Goal: Navigation & Orientation: Find specific page/section

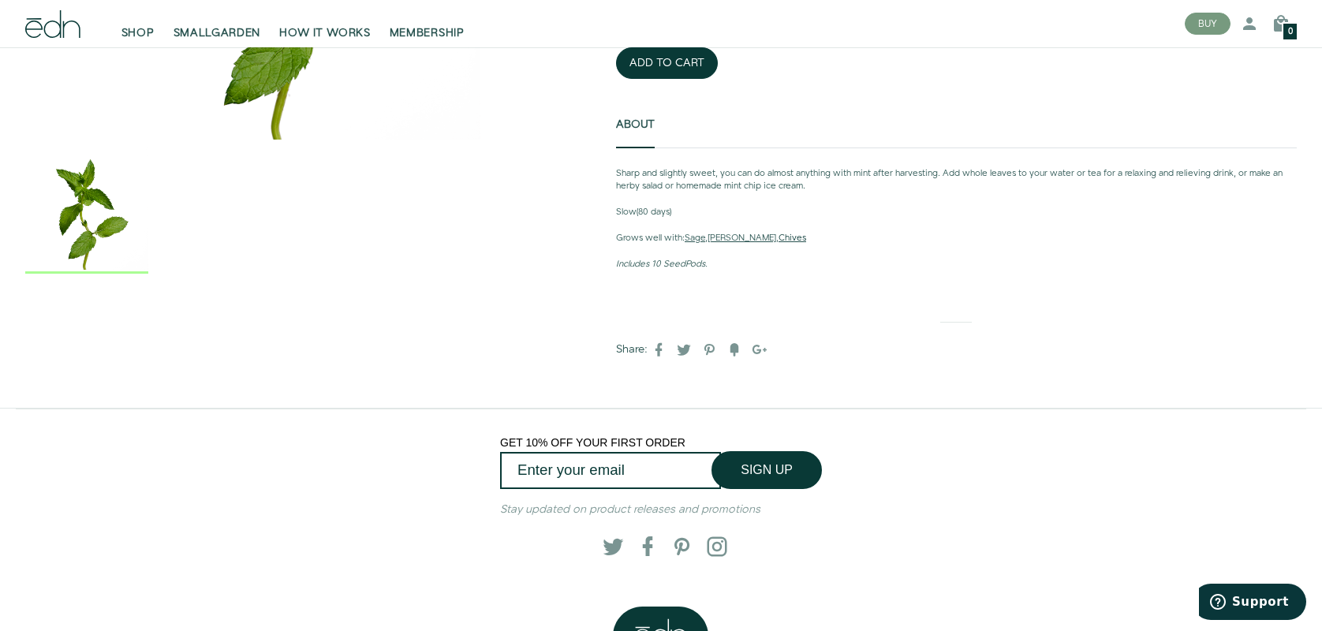
scroll to position [432, 0]
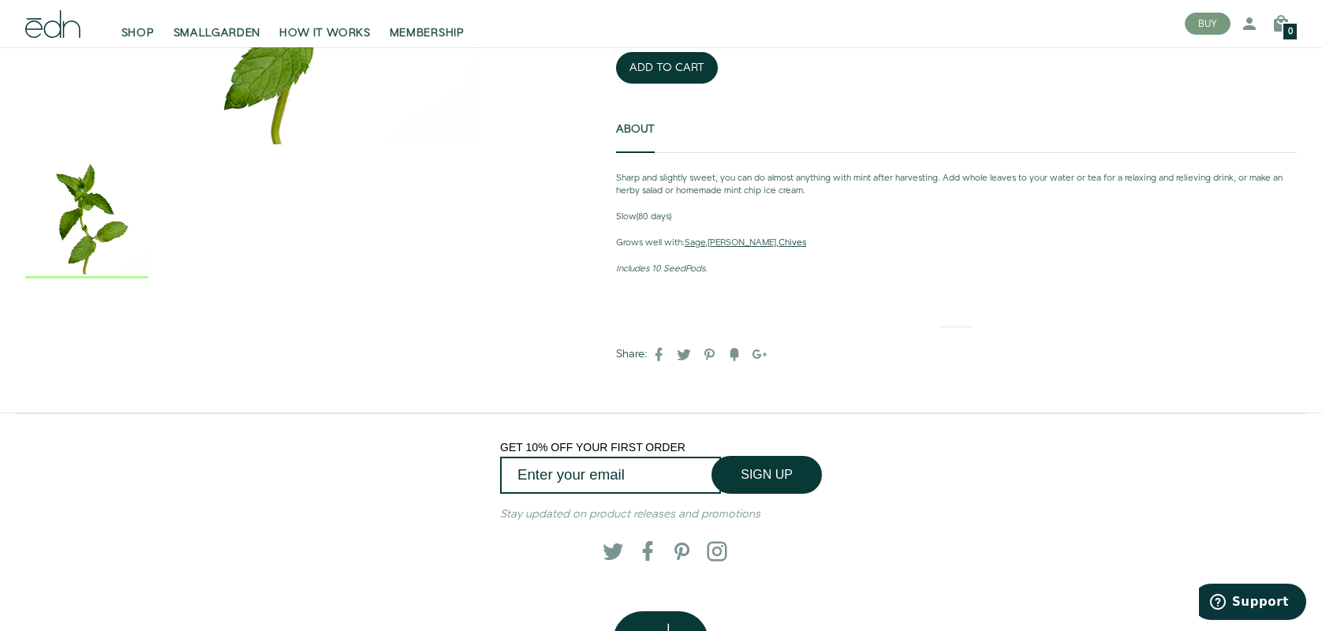
click at [779, 238] on link "Chives" at bounding box center [793, 243] width 28 height 13
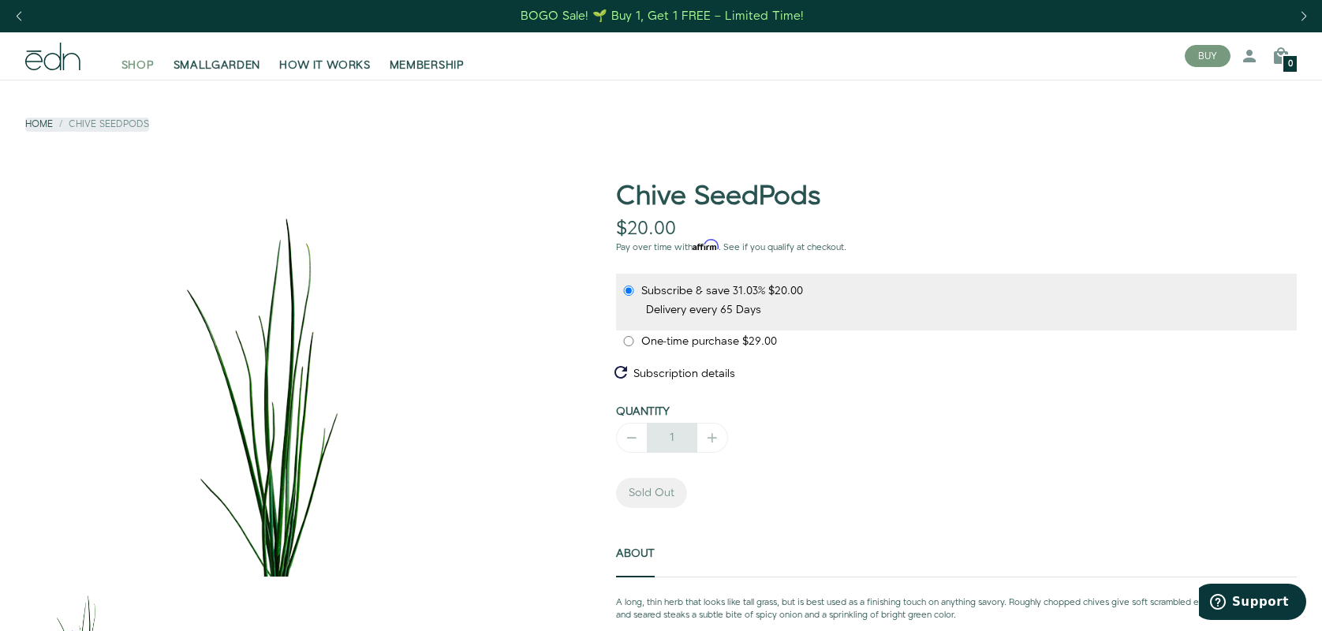
click at [144, 73] on span "SHOP" at bounding box center [137, 66] width 33 height 16
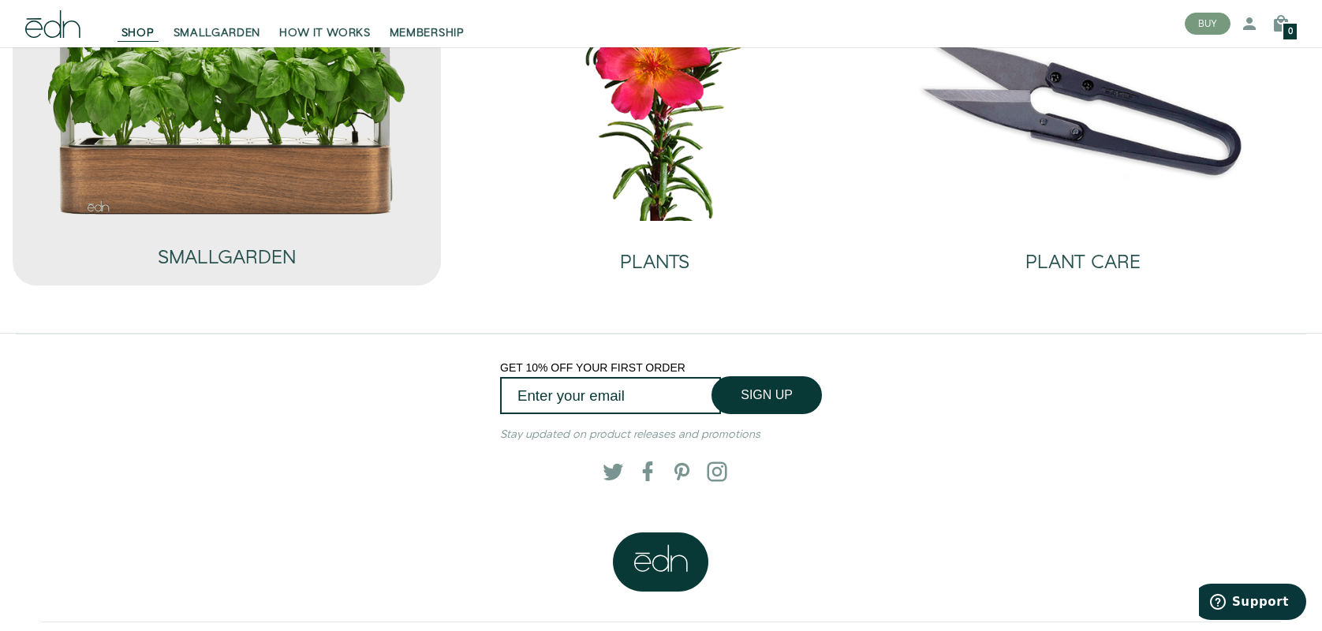
scroll to position [169, 0]
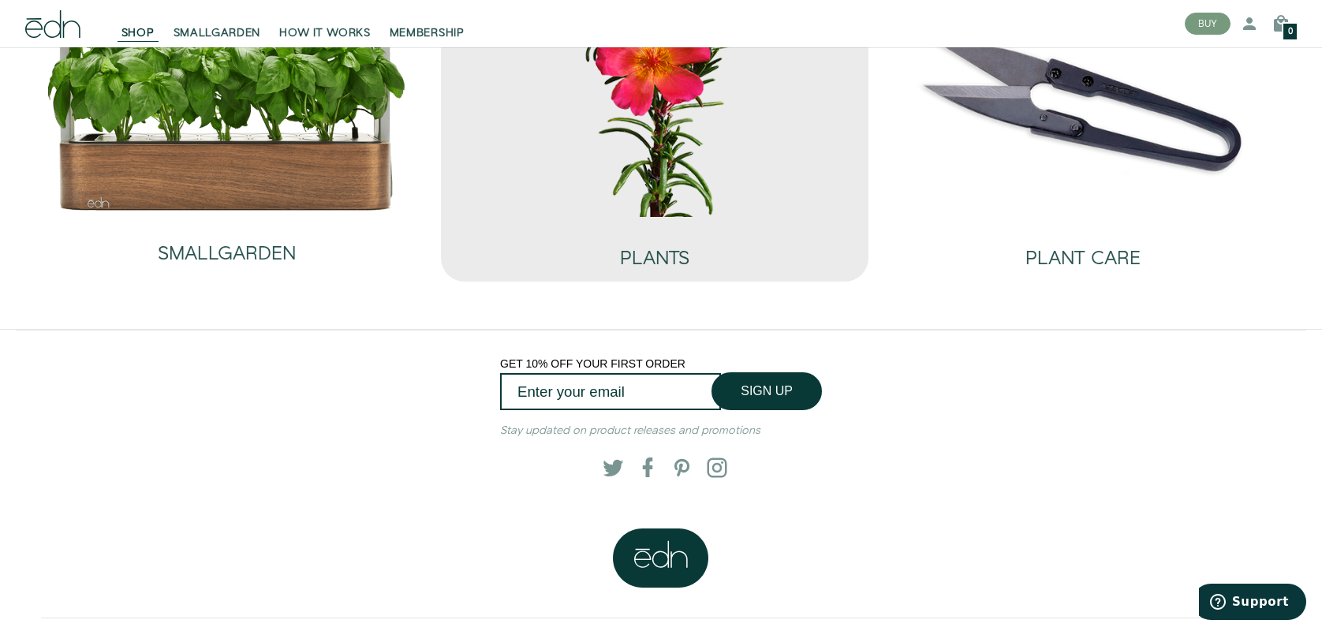
click at [580, 137] on img at bounding box center [655, 87] width 403 height 259
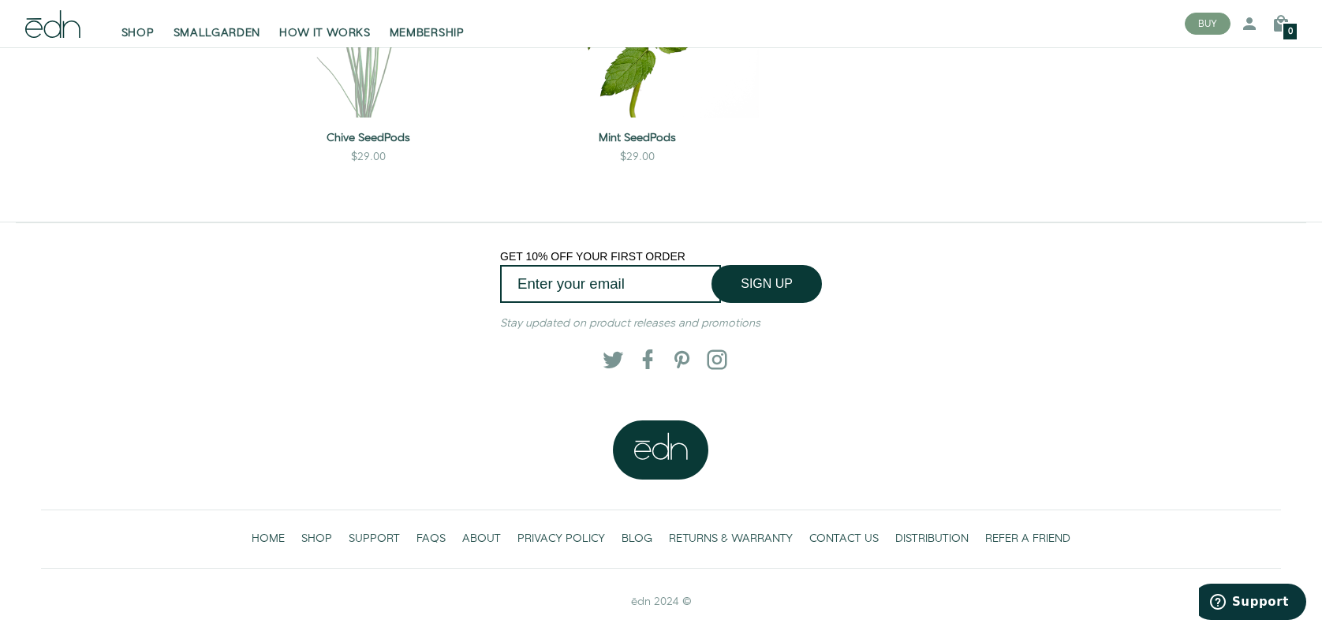
scroll to position [2366, 0]
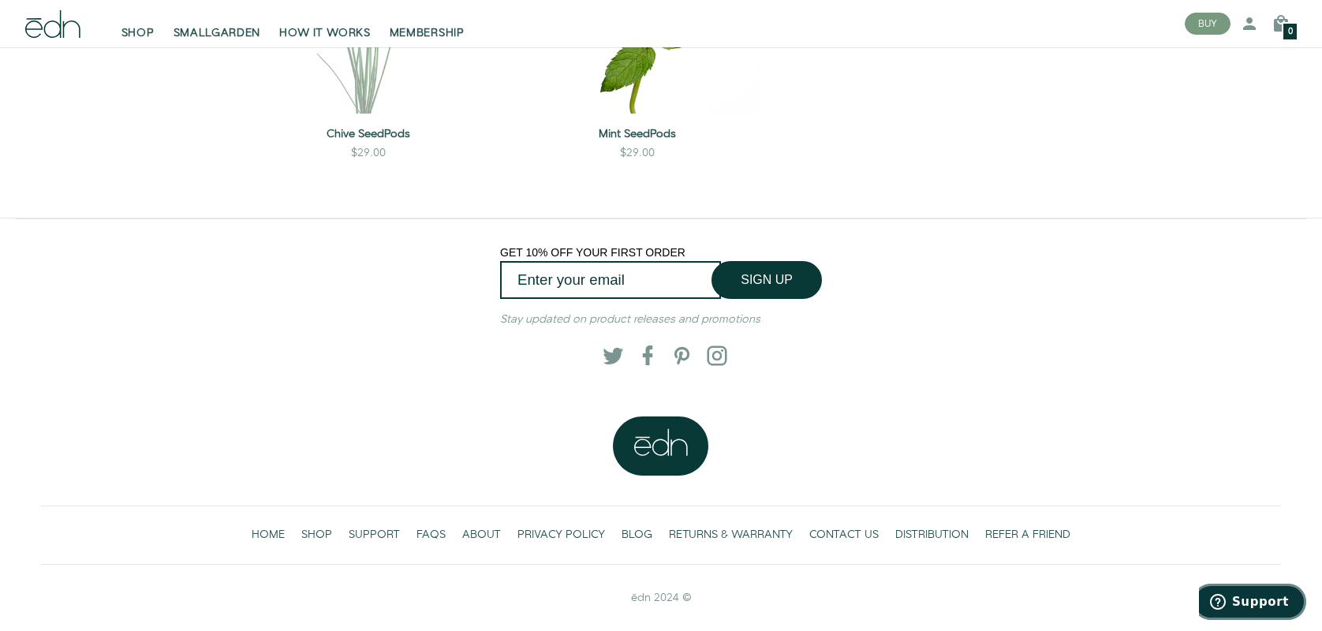
click at [1249, 601] on span "Support" at bounding box center [1260, 602] width 57 height 14
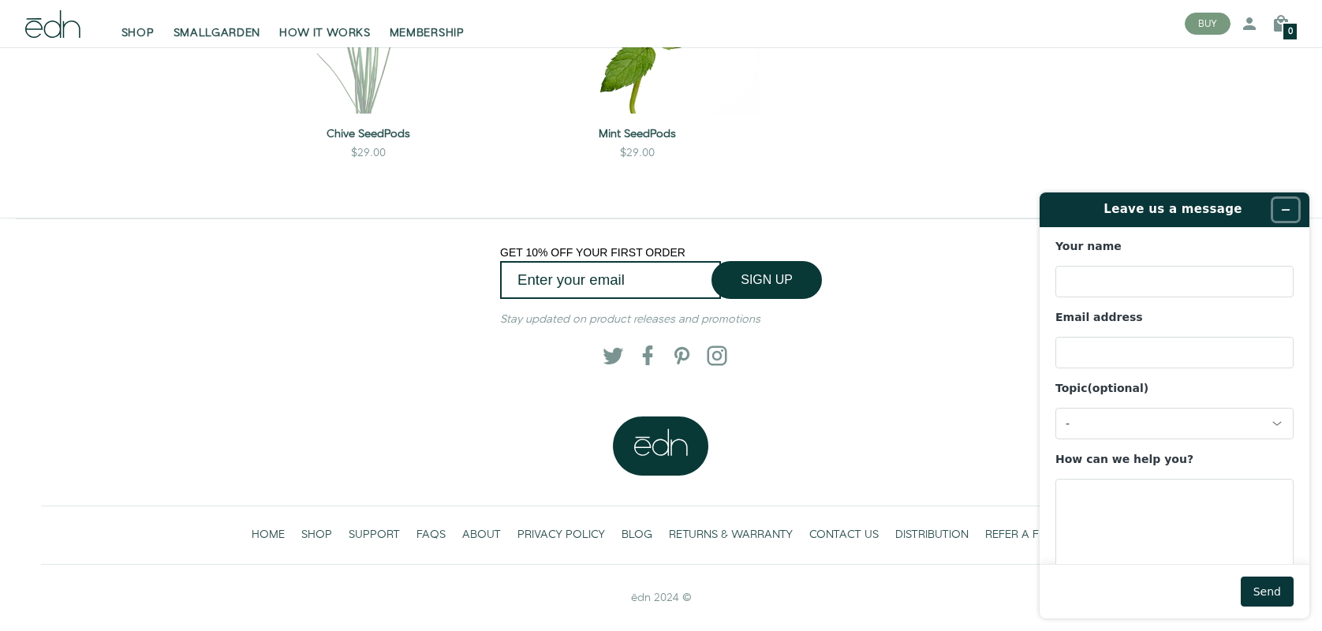
click at [1287, 210] on icon "Minimize widget" at bounding box center [1286, 210] width 7 height 0
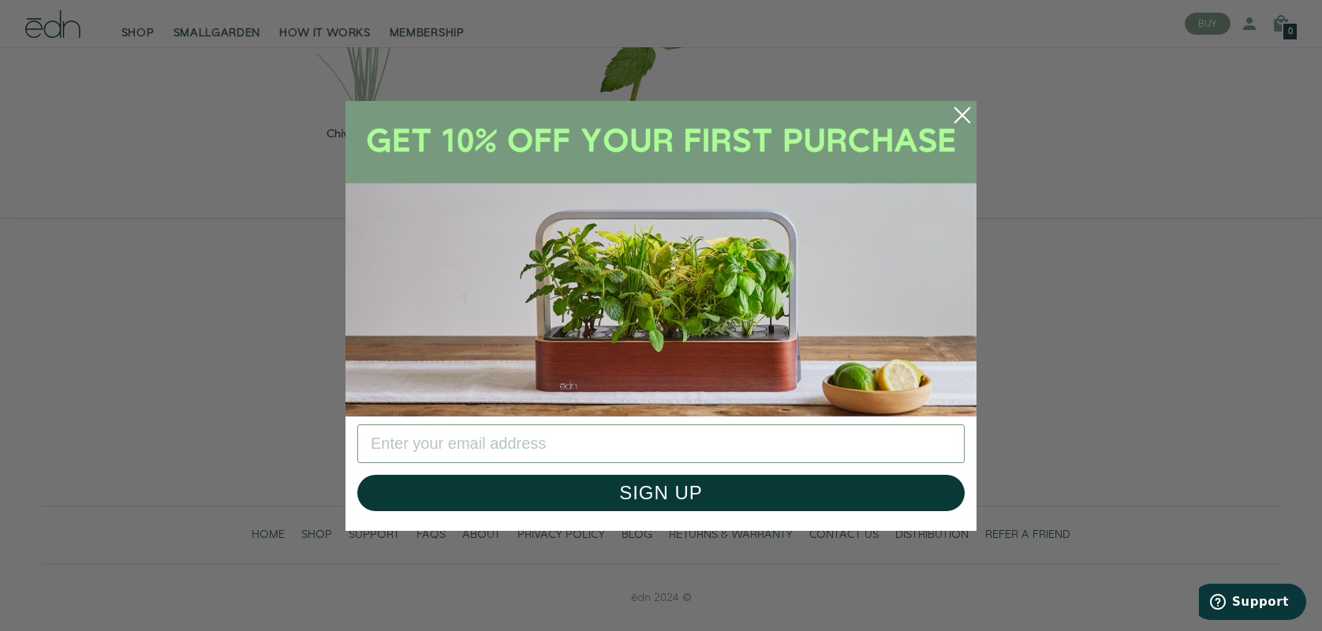
click at [973, 118] on circle "Close dialog" at bounding box center [962, 115] width 35 height 35
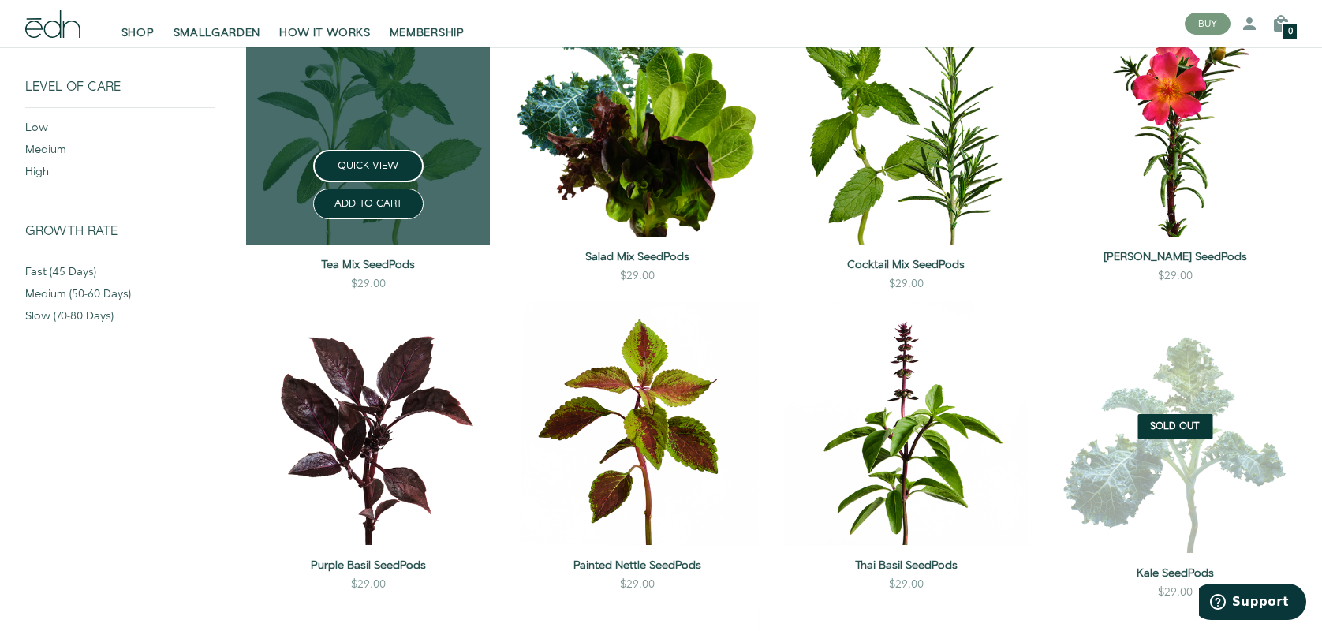
scroll to position [316, 0]
